Goal: Navigation & Orientation: Find specific page/section

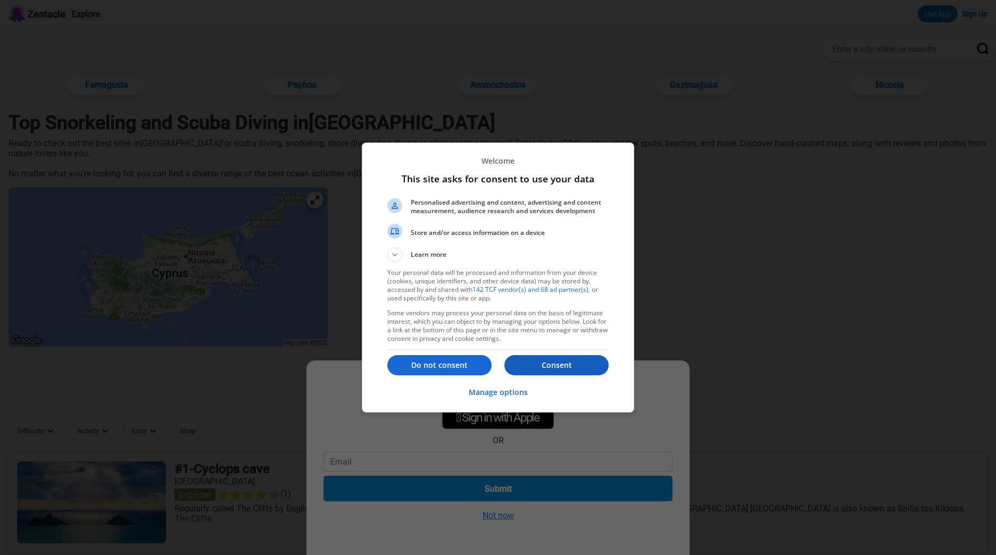
click at [543, 369] on p "Consent" at bounding box center [556, 365] width 104 height 11
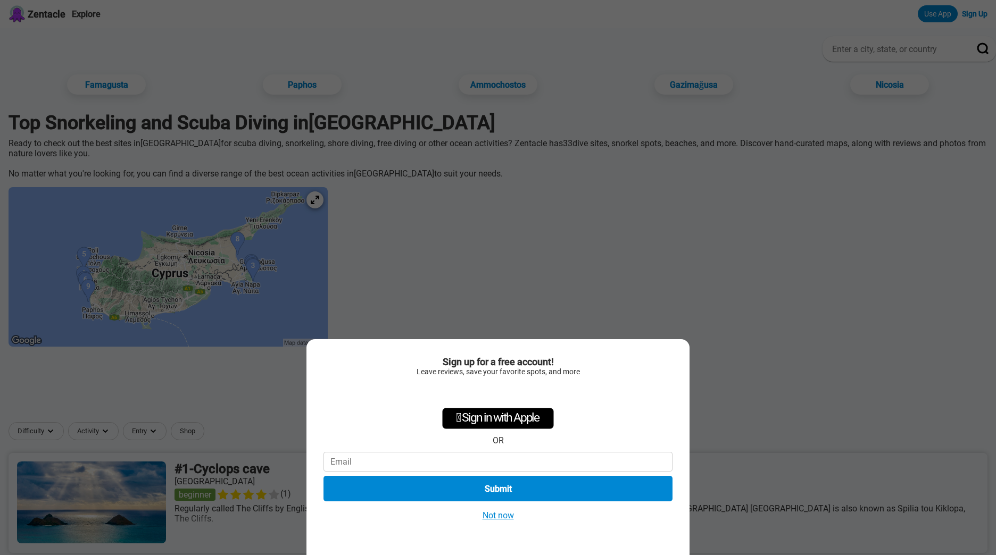
click at [491, 513] on button "Not now" at bounding box center [498, 515] width 38 height 11
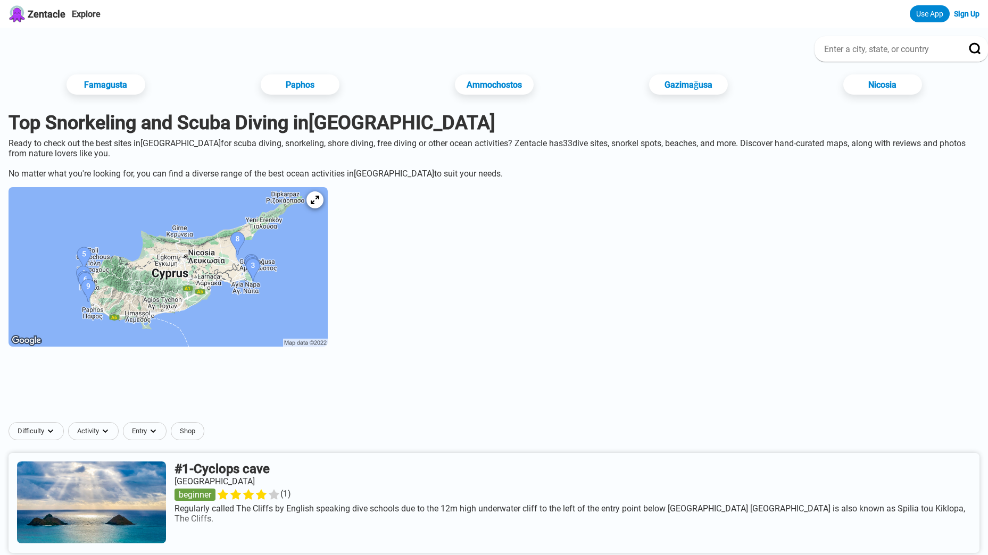
click at [328, 204] on img at bounding box center [168, 267] width 319 height 160
click at [325, 205] on div at bounding box center [315, 200] width 20 height 20
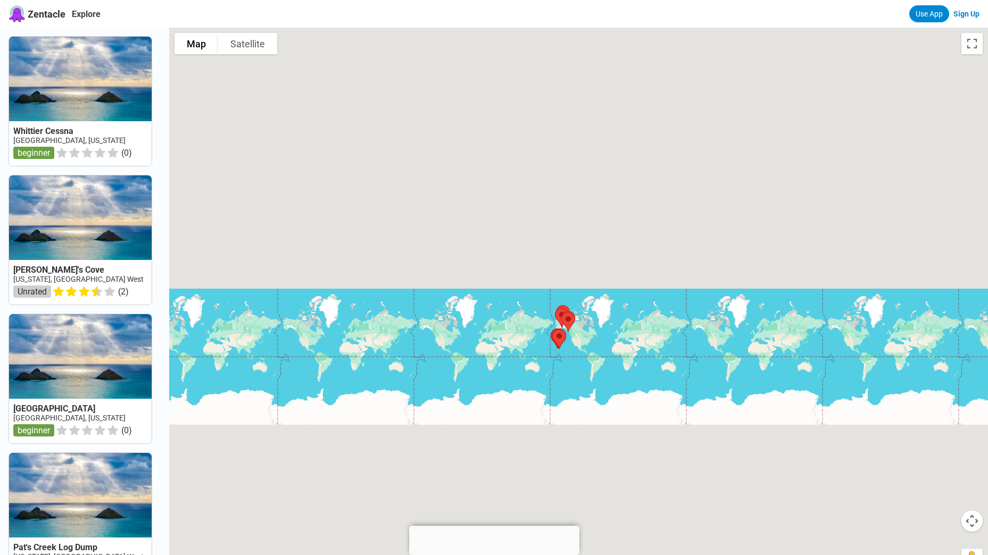
drag, startPoint x: 610, startPoint y: 346, endPoint x: 675, endPoint y: 350, distance: 64.5
click at [681, 357] on div at bounding box center [578, 305] width 819 height 555
